Goal: Communication & Community: Answer question/provide support

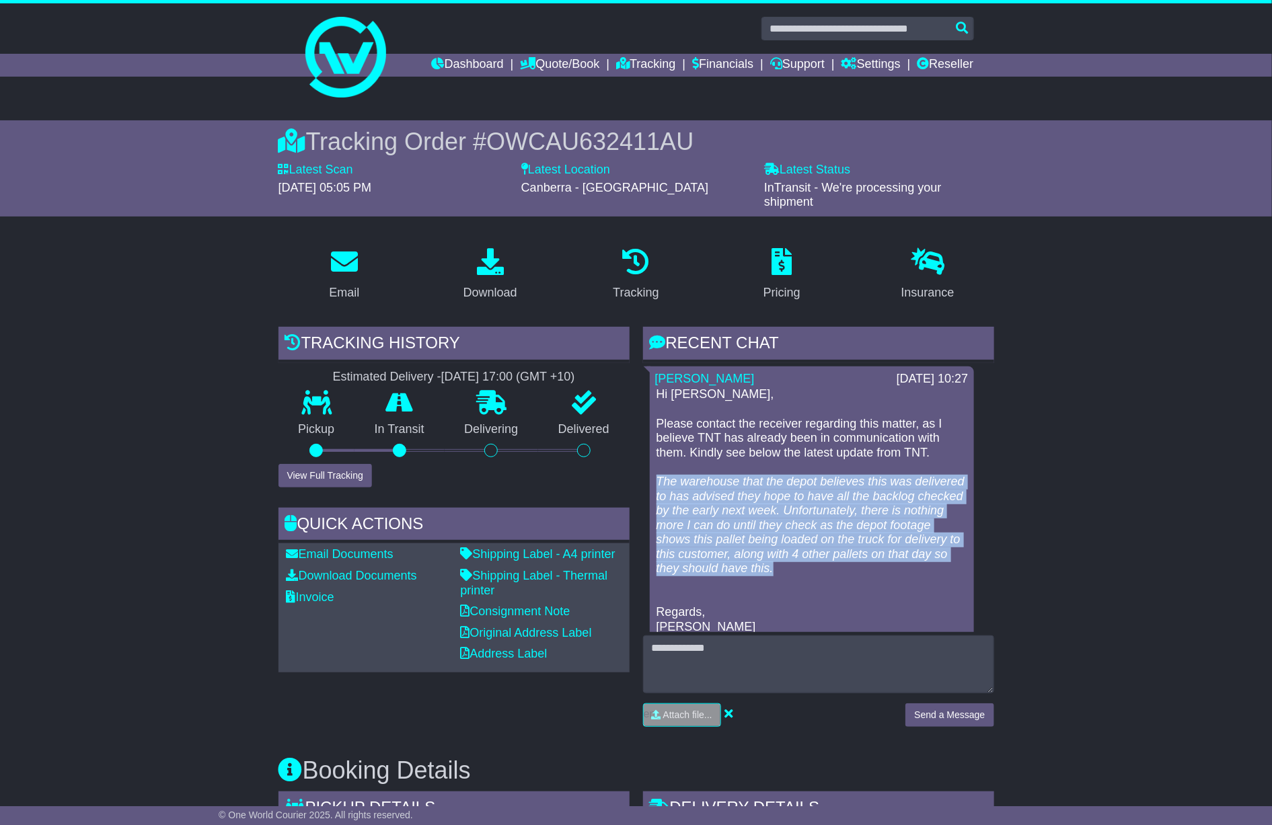
copy em "The warehouse that the depot believes this was delivered to has advised they ho…"
drag, startPoint x: 912, startPoint y: 568, endPoint x: 652, endPoint y: 483, distance: 273.8
click at [650, 483] on div "Cristina Santos 28 Aug 2025 10:27 Hi Nicolle, Please contact the receiver regar…" at bounding box center [812, 507] width 324 height 281
click at [881, 570] on em "The warehouse that the depot believes this was delivered to has advised they ho…" at bounding box center [811, 525] width 308 height 101
click at [906, 573] on p "Hi Nicolle, Please contact the receiver regarding this matter, as I believe TNT…" at bounding box center [812, 510] width 311 height 247
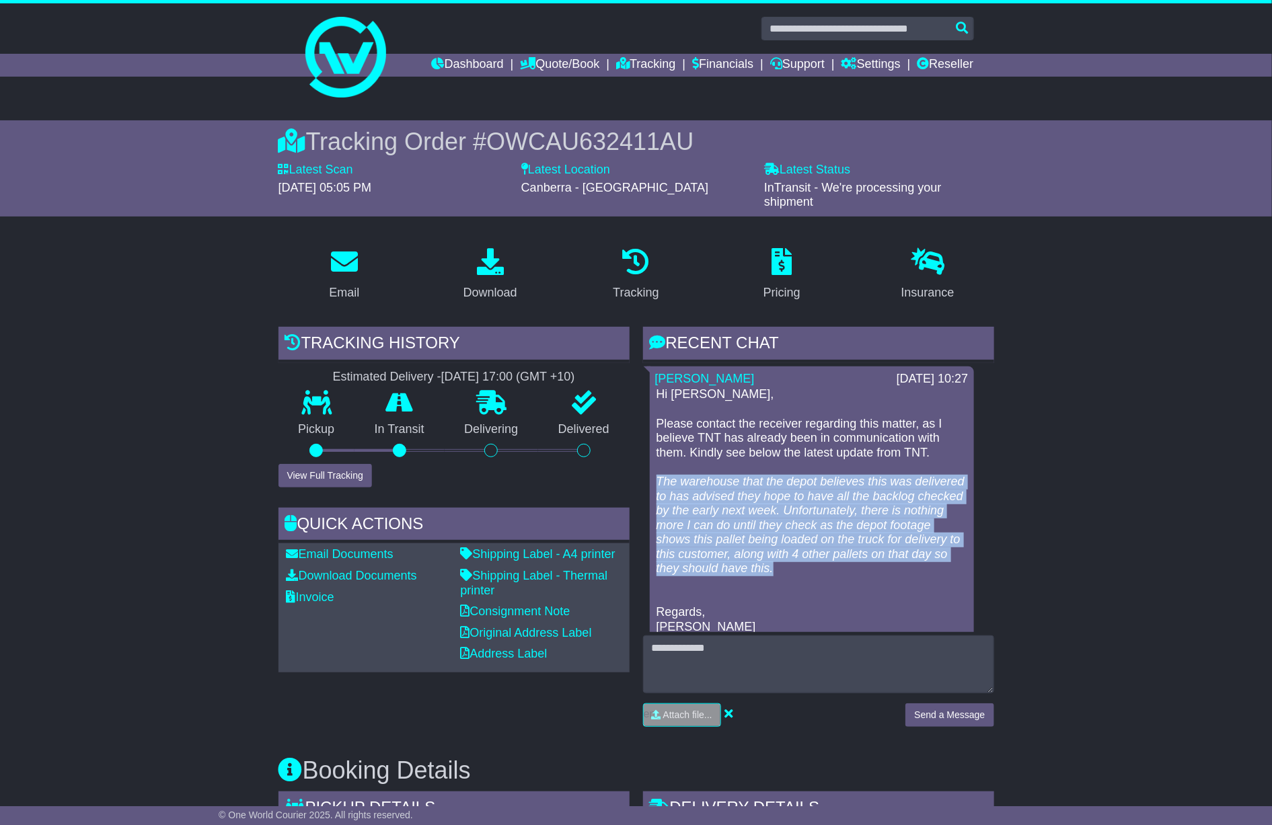
copy em "The warehouse that the depot believes this was delivered to has advised they ho…"
drag, startPoint x: 903, startPoint y: 570, endPoint x: 648, endPoint y: 478, distance: 270.9
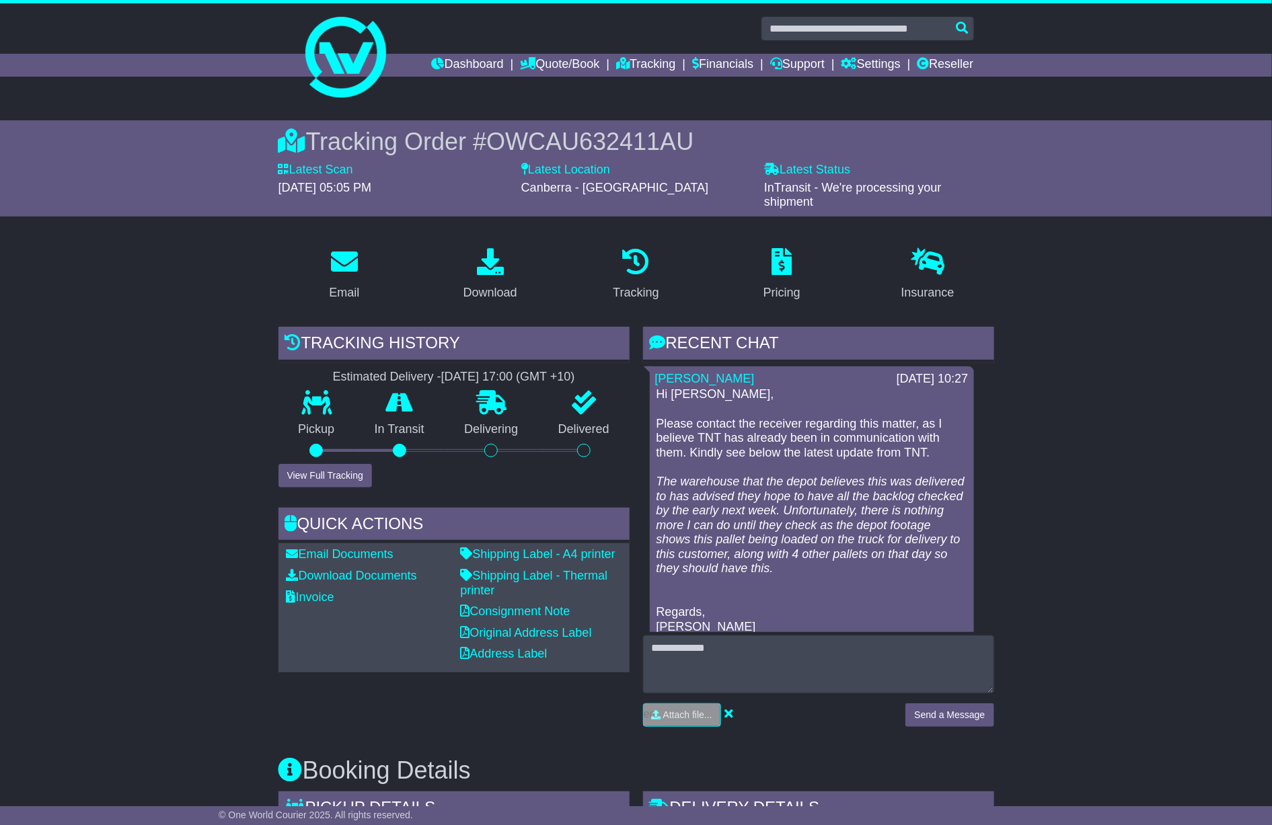
click at [767, 459] on p "Hi Nicolle, Please contact the receiver regarding this matter, as I believe TNT…" at bounding box center [812, 510] width 311 height 247
click at [455, 54] on link "Dashboard" at bounding box center [468, 65] width 72 height 23
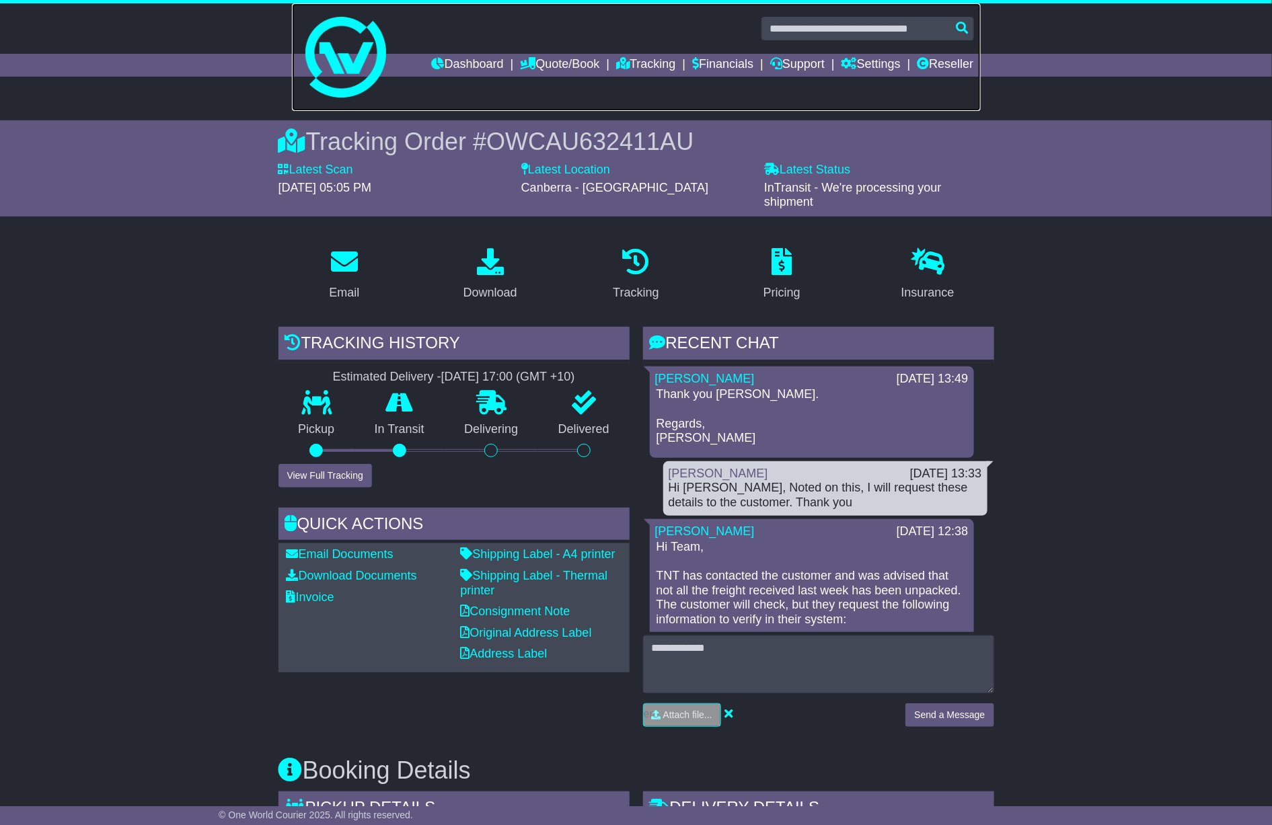
scroll to position [101, 0]
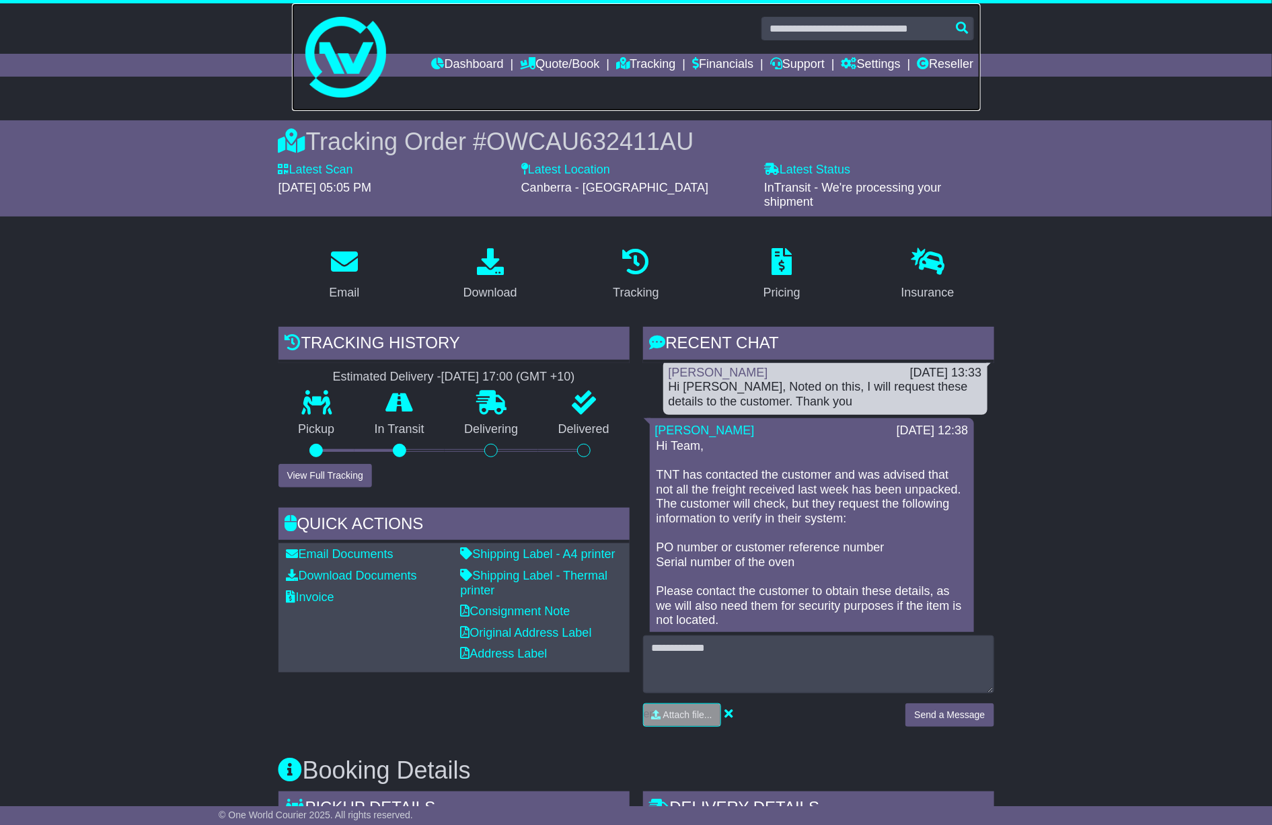
click at [449, 77] on link at bounding box center [636, 57] width 689 height 108
click at [455, 63] on link "Dashboard" at bounding box center [468, 65] width 72 height 23
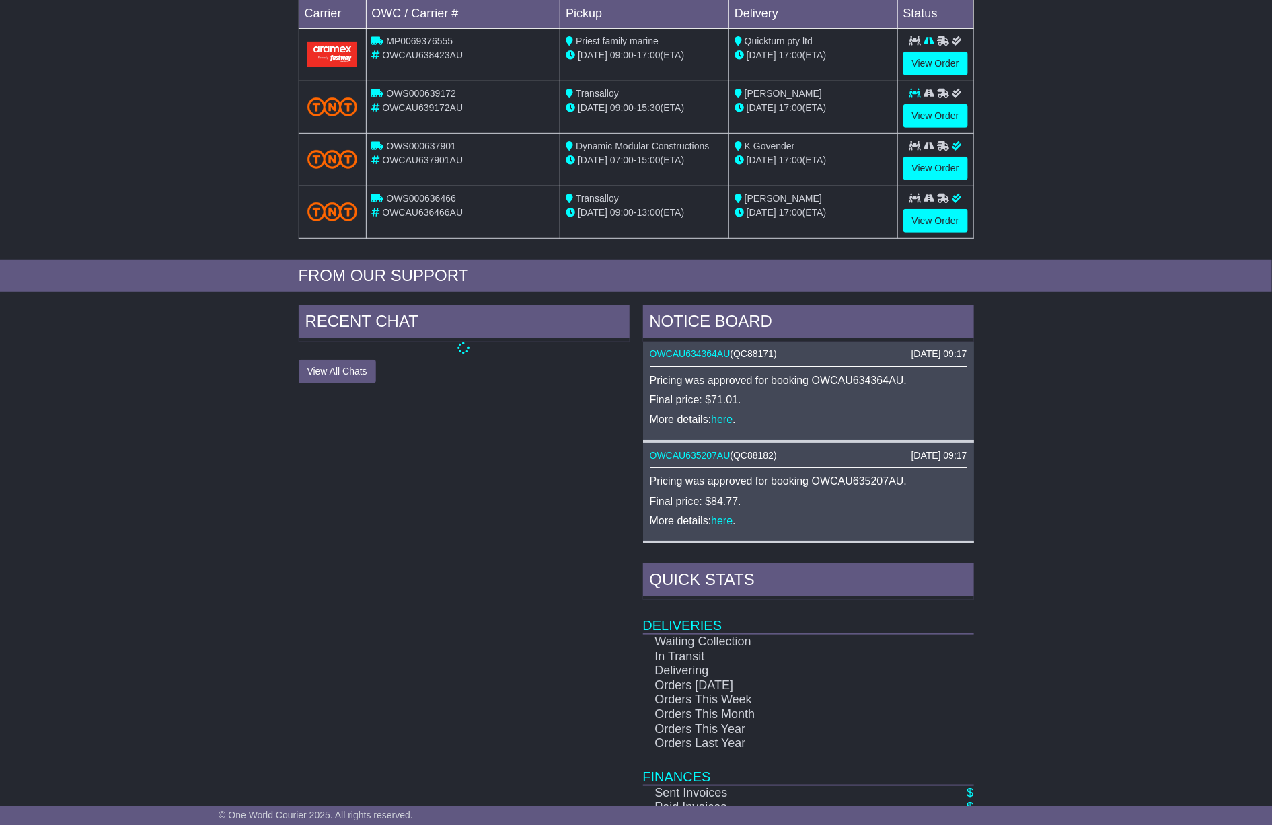
scroll to position [353, 0]
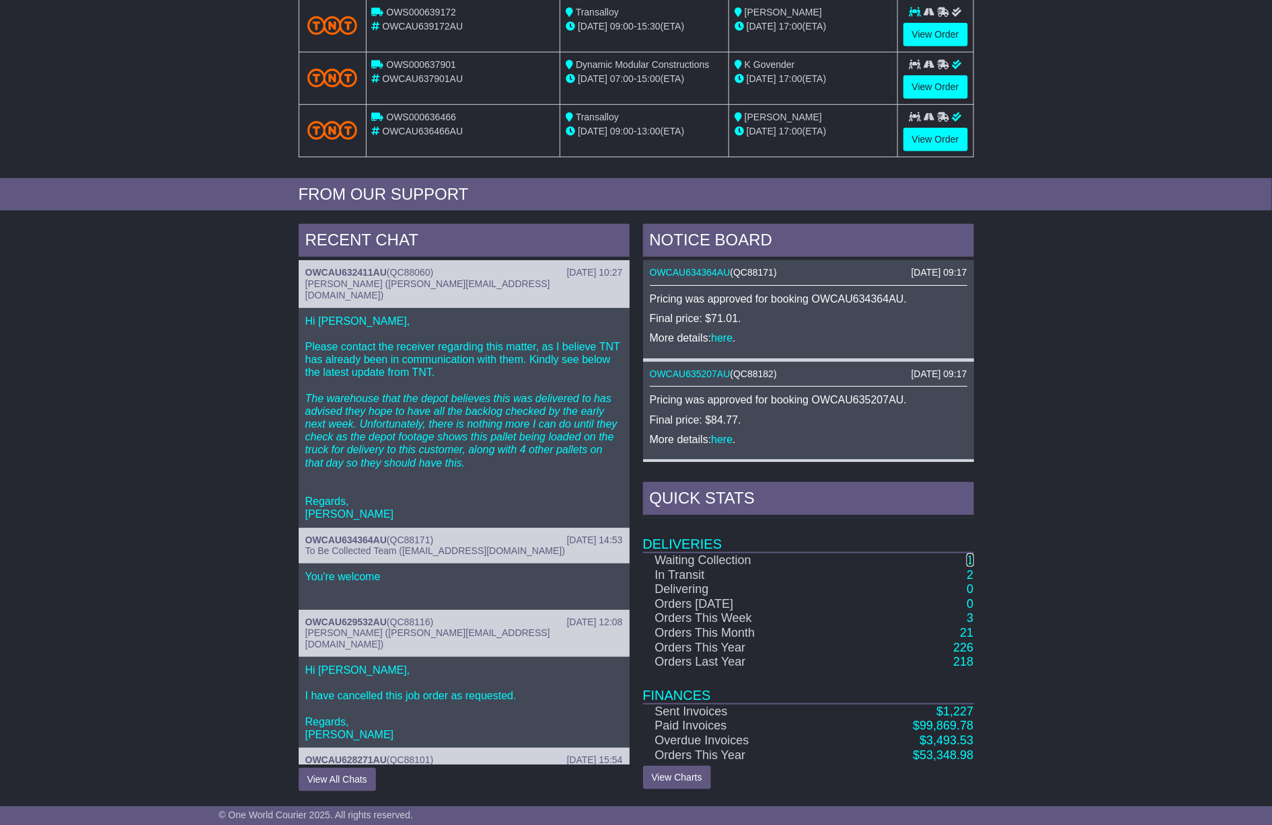
click at [973, 566] on link "1" at bounding box center [970, 560] width 7 height 13
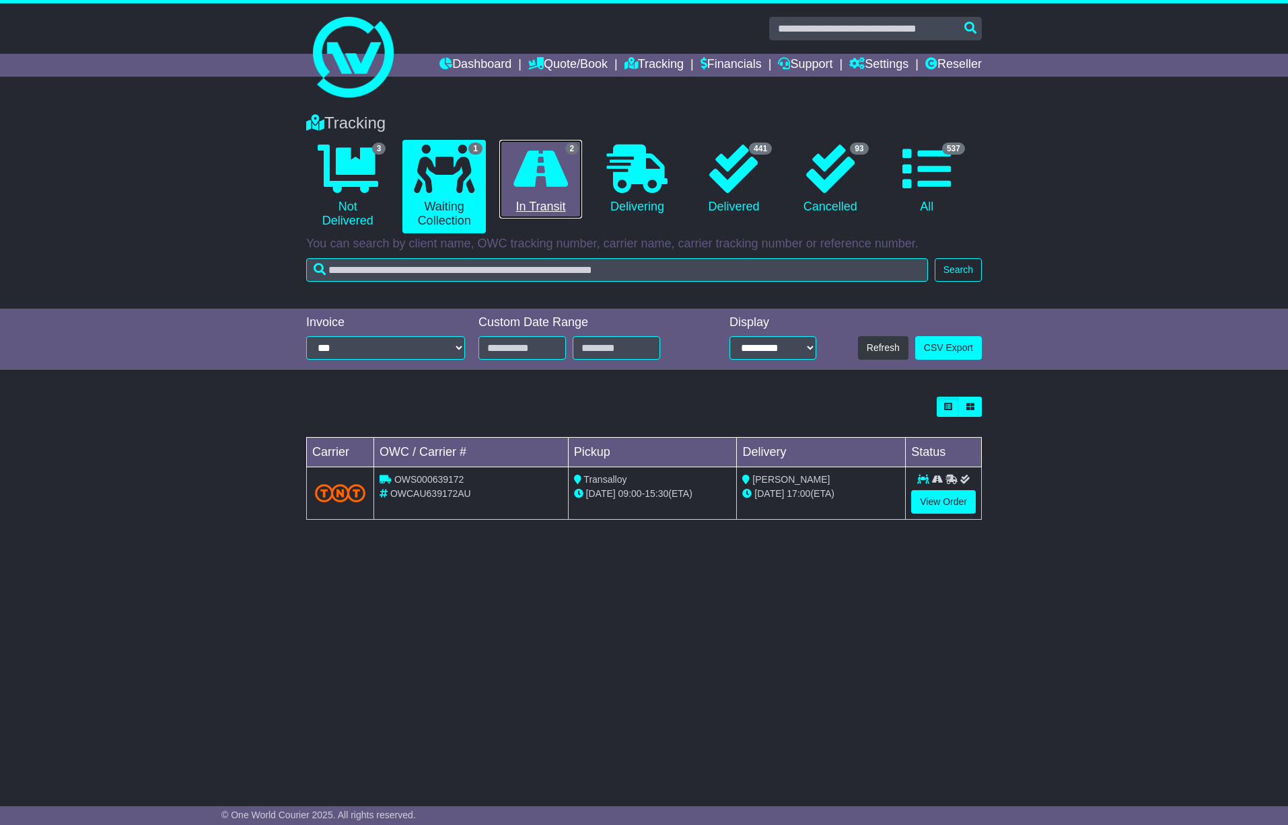
click at [533, 174] on icon at bounding box center [540, 169] width 54 height 48
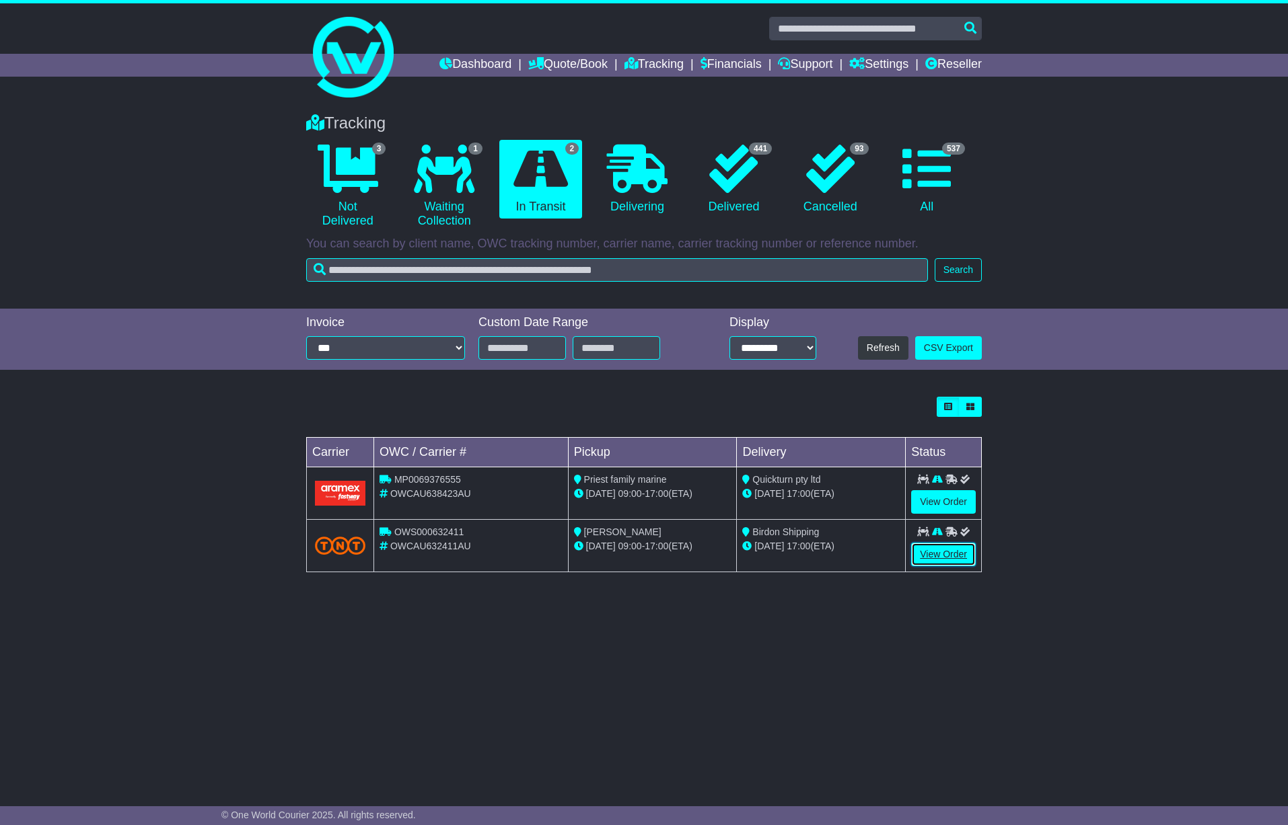
click at [934, 556] on link "View Order" at bounding box center [943, 555] width 65 height 24
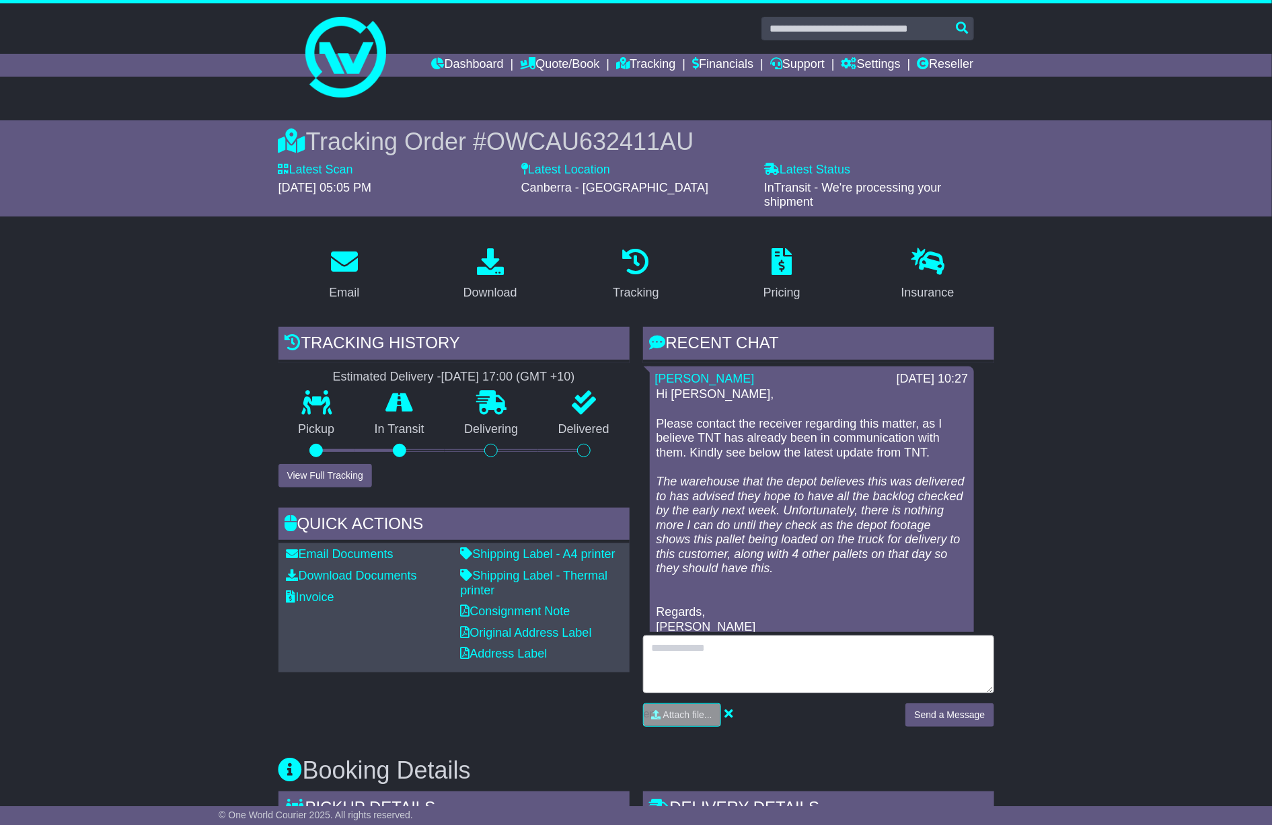
click at [772, 669] on textarea at bounding box center [818, 665] width 351 height 58
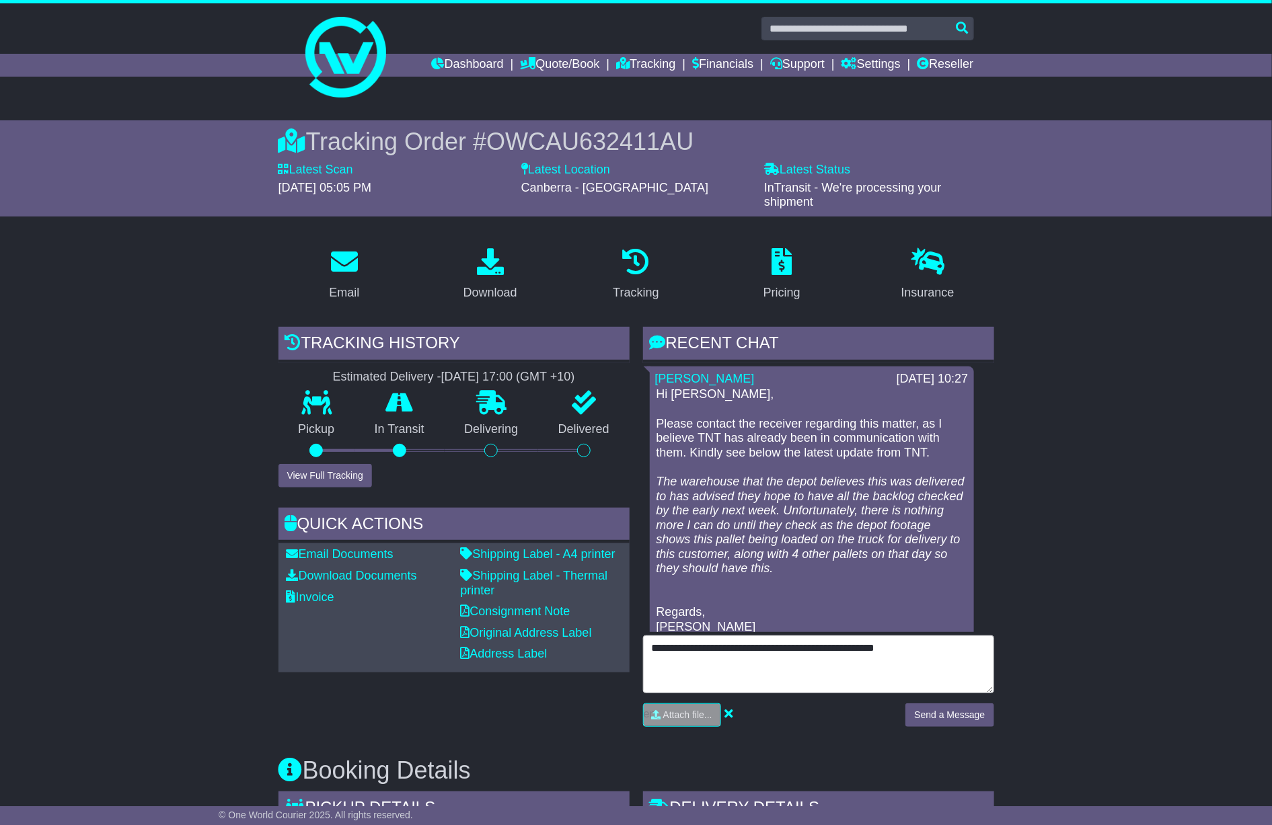
click at [864, 642] on textarea "**********" at bounding box center [818, 665] width 351 height 58
paste textarea "**********"
type textarea "**********"
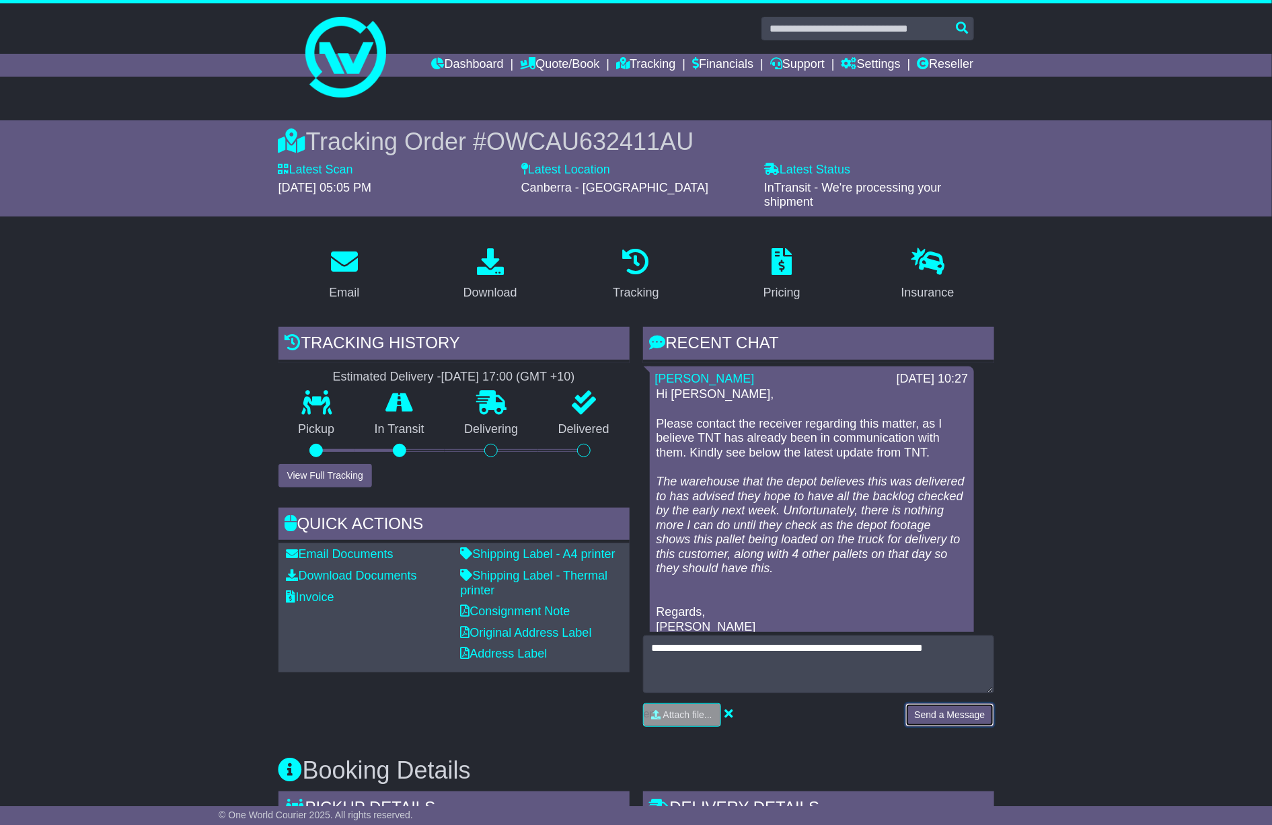
click at [955, 723] on button "Send a Message" at bounding box center [949, 716] width 88 height 24
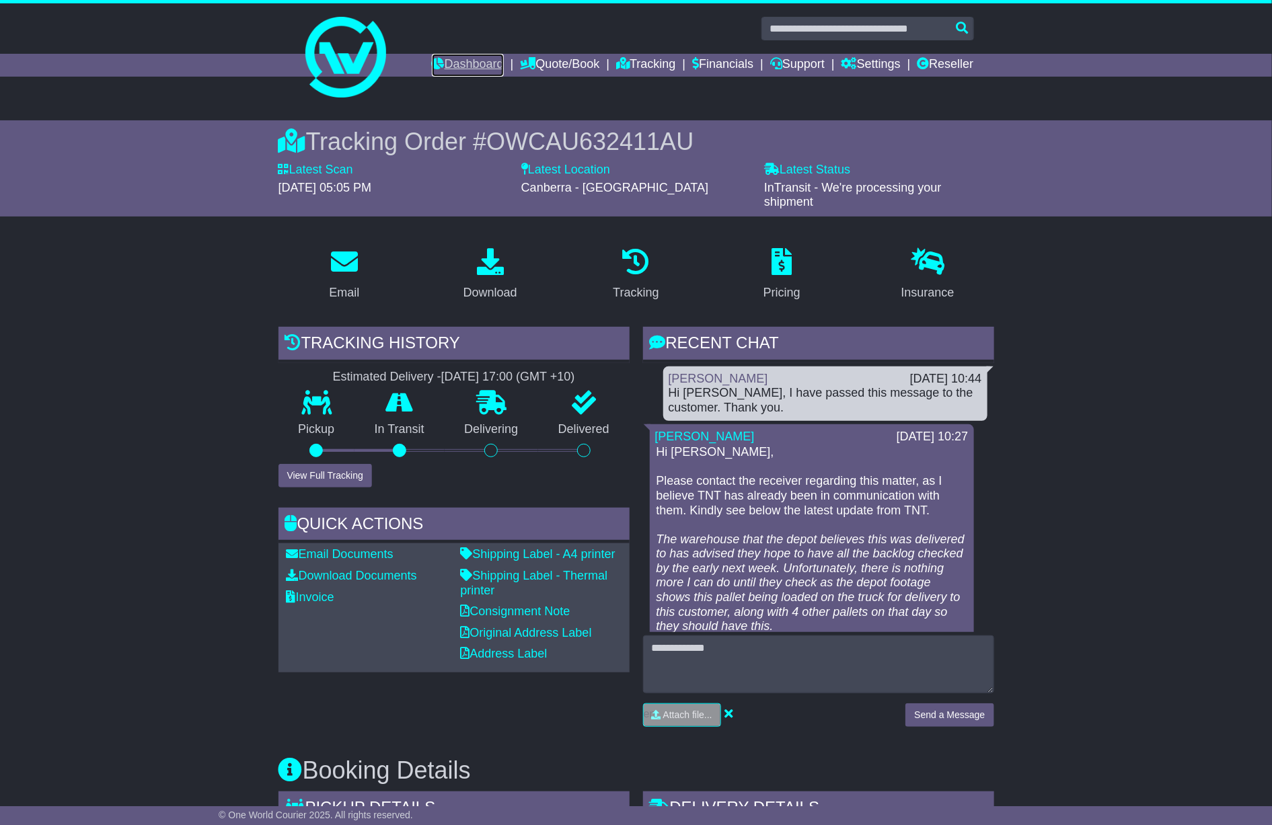
click at [439, 73] on link "Dashboard" at bounding box center [468, 65] width 72 height 23
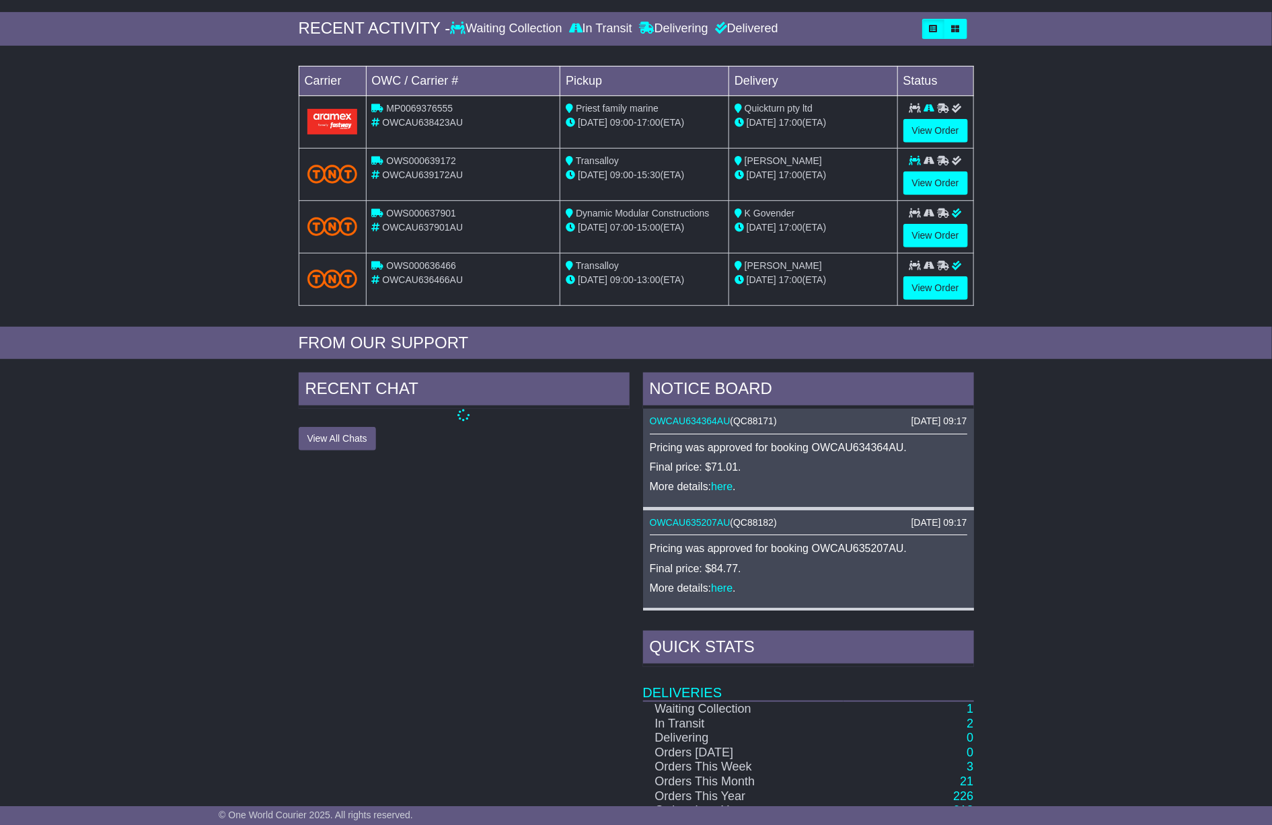
scroll to position [353, 0]
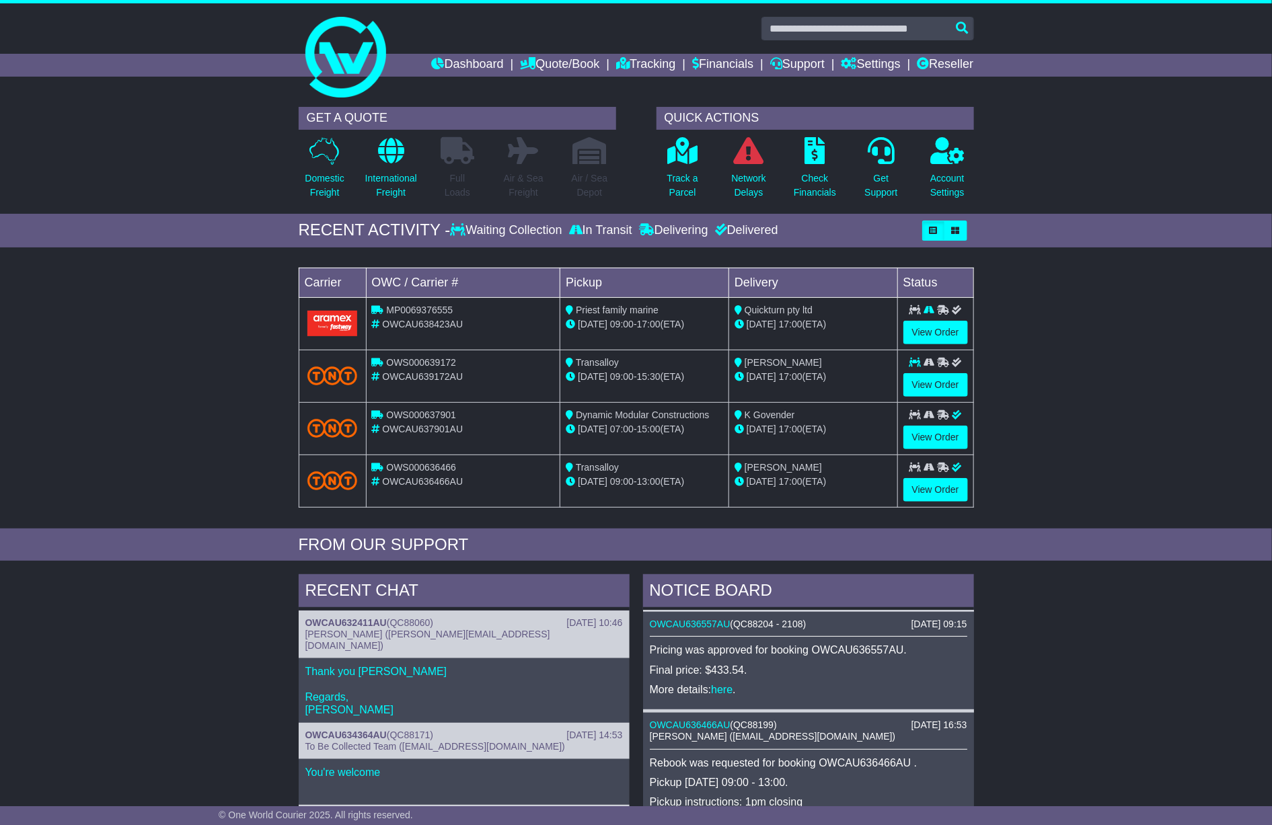
scroll to position [202, 0]
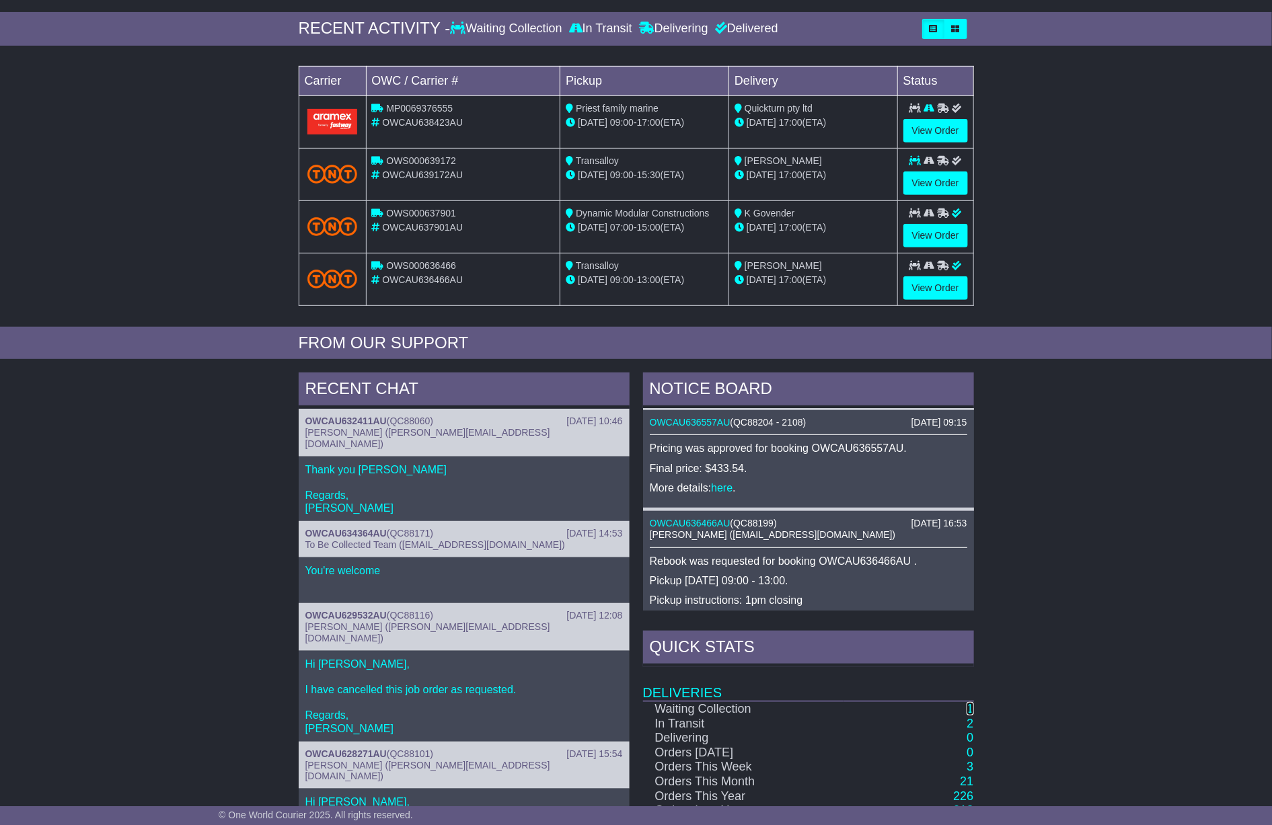
click at [969, 715] on link "1" at bounding box center [970, 708] width 7 height 13
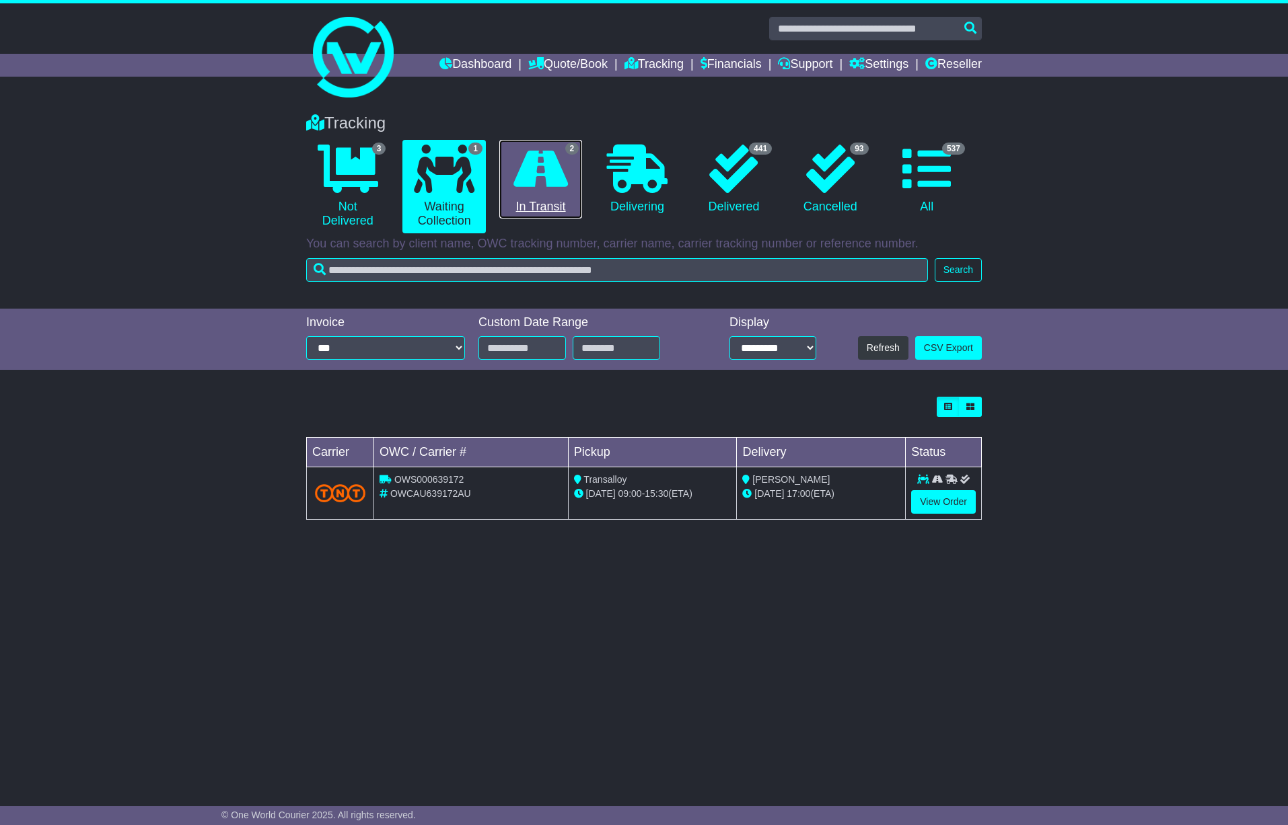
click at [550, 172] on icon at bounding box center [540, 169] width 54 height 48
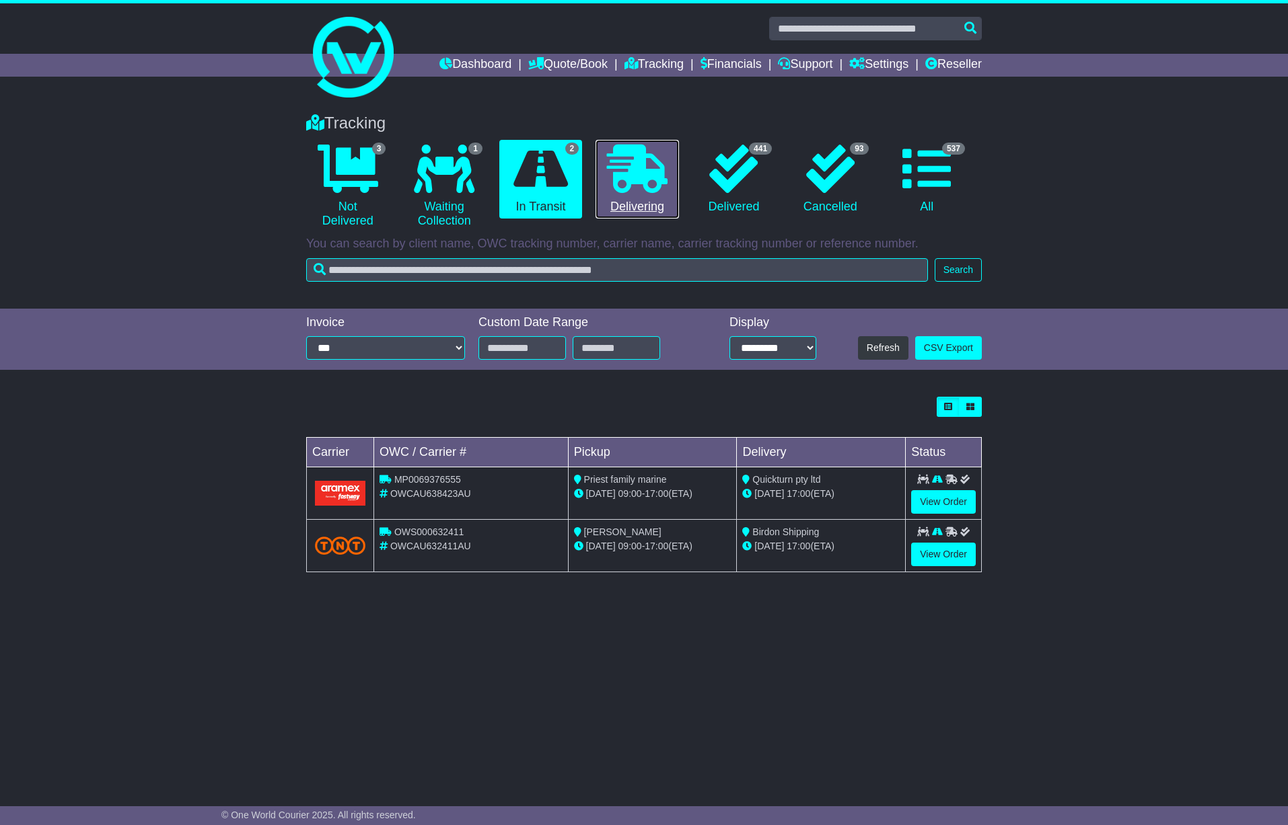
click at [598, 184] on link "0 Delivering" at bounding box center [636, 179] width 83 height 79
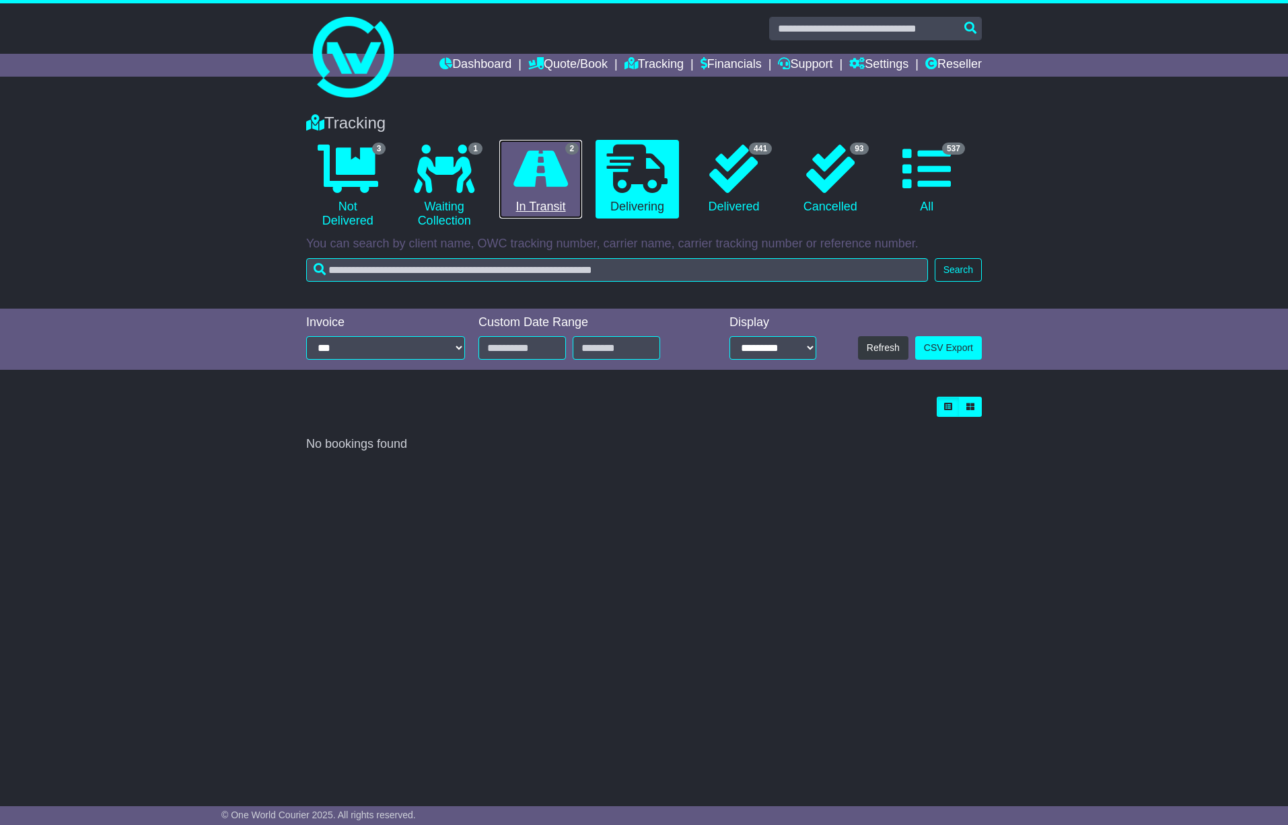
click at [529, 178] on icon at bounding box center [540, 169] width 54 height 48
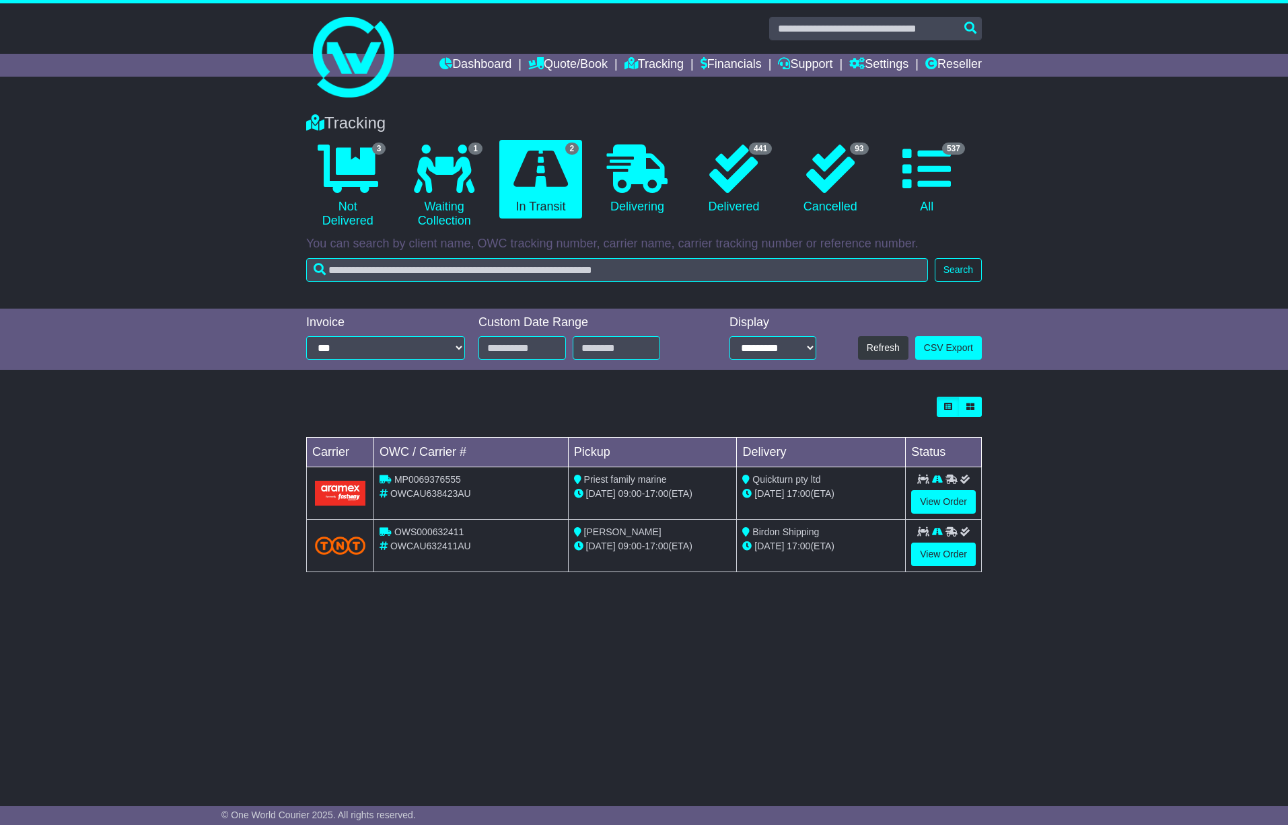
click at [848, 494] on div "[DATE] 17:00 (ETA)" at bounding box center [820, 494] width 157 height 14
